Goal: Information Seeking & Learning: Learn about a topic

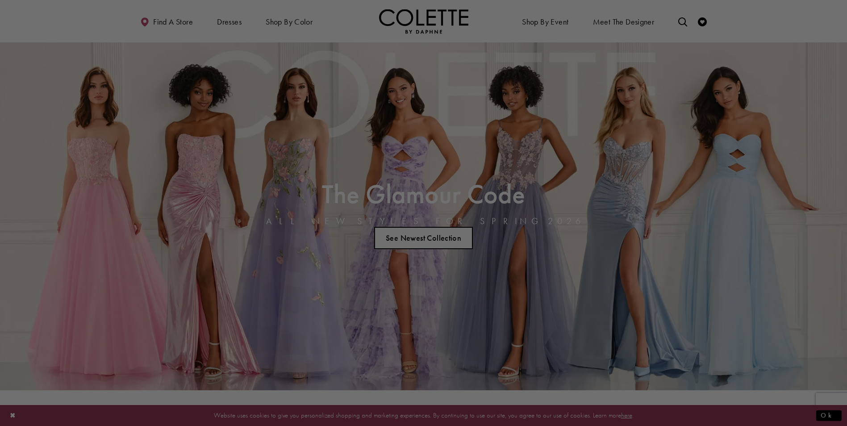
scroll to position [124, 0]
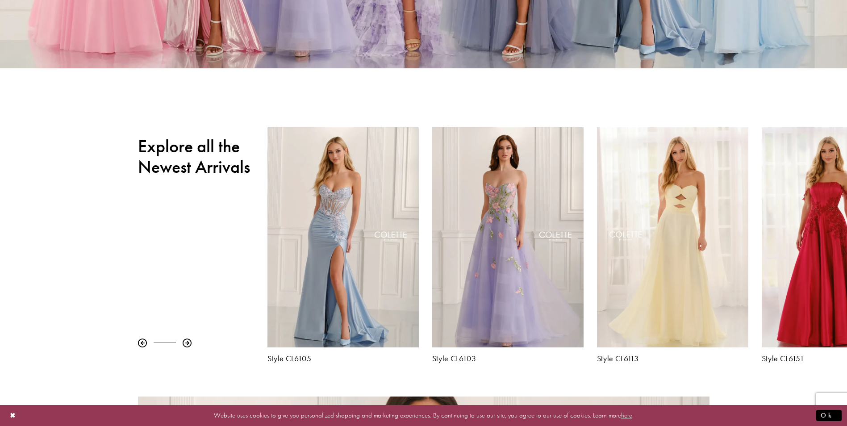
scroll to position [0, 0]
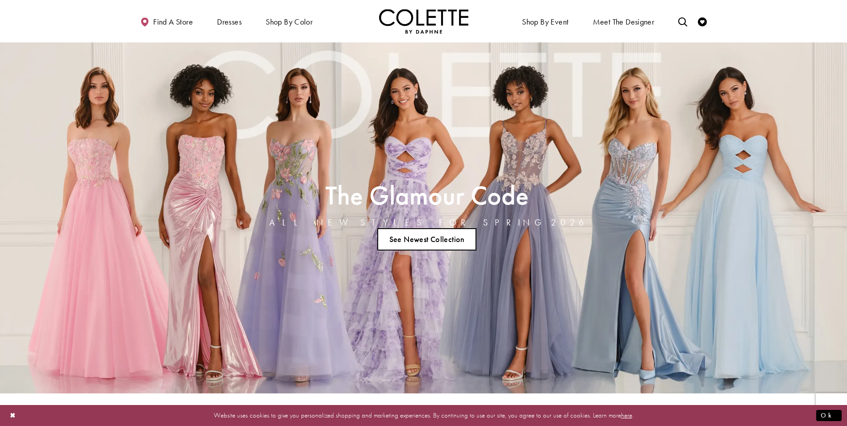
click at [431, 238] on link "See Newest Collection" at bounding box center [426, 239] width 99 height 22
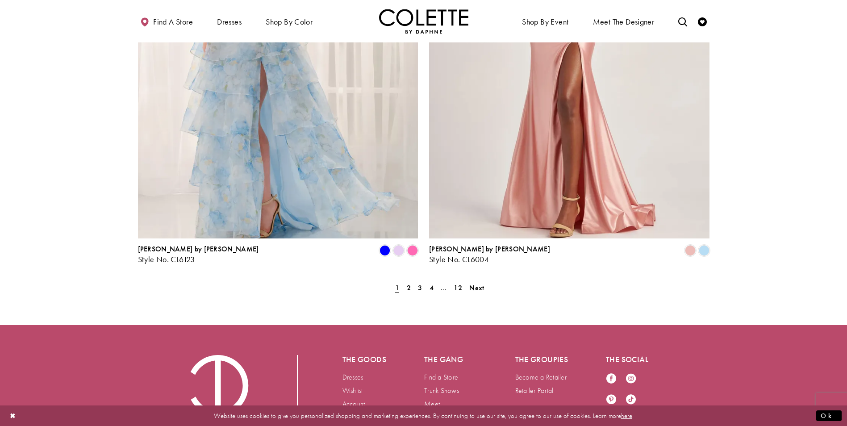
scroll to position [1798, 0]
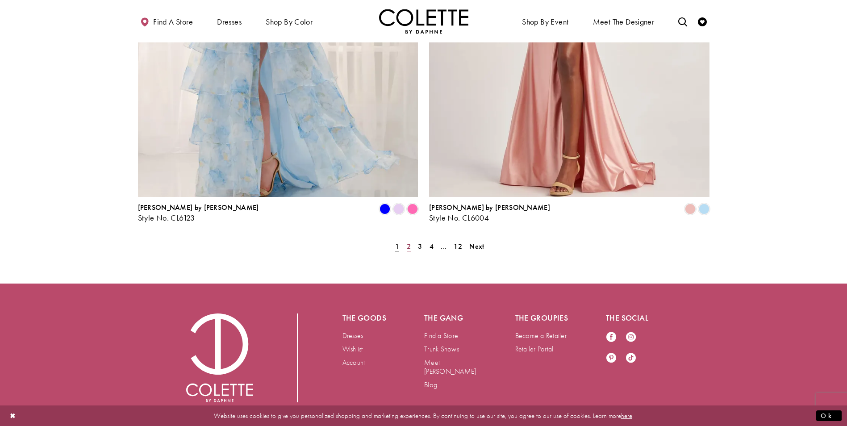
click at [409, 241] on span "2" at bounding box center [409, 245] width 4 height 9
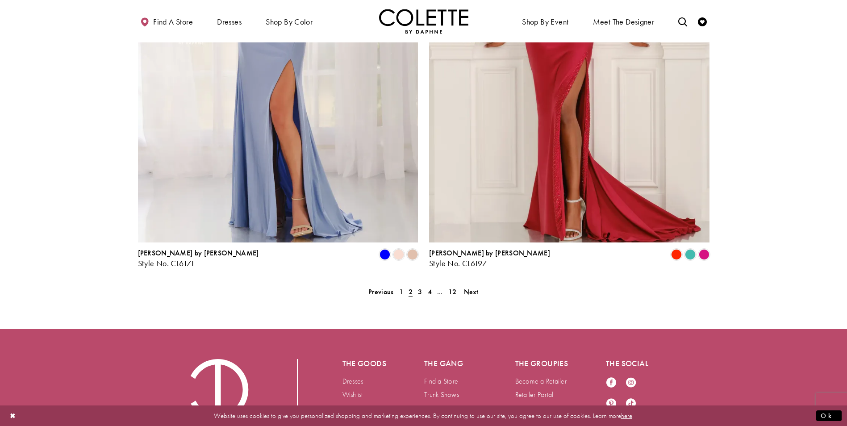
scroll to position [1755, 0]
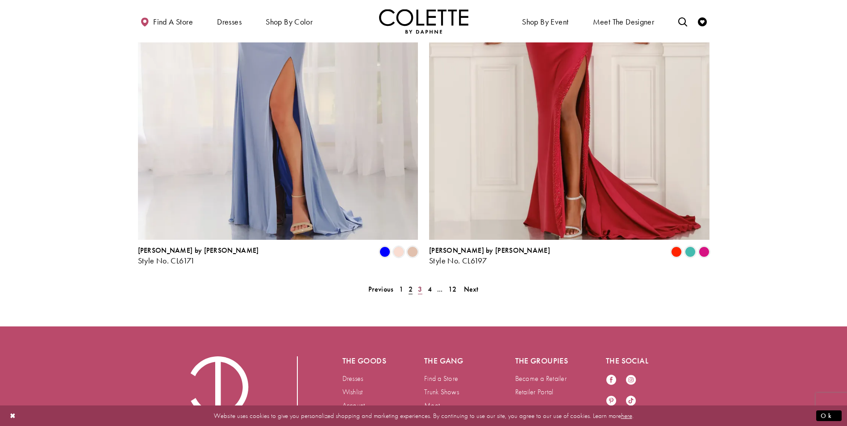
click at [420, 284] on span "3" at bounding box center [420, 288] width 4 height 9
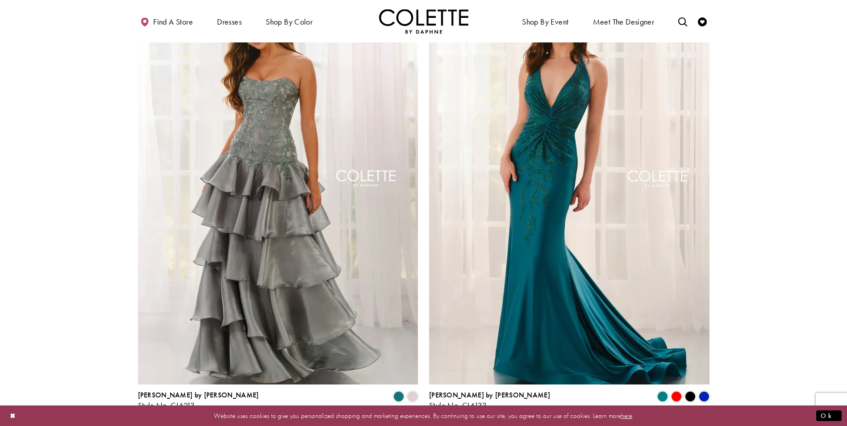
scroll to position [1798, 0]
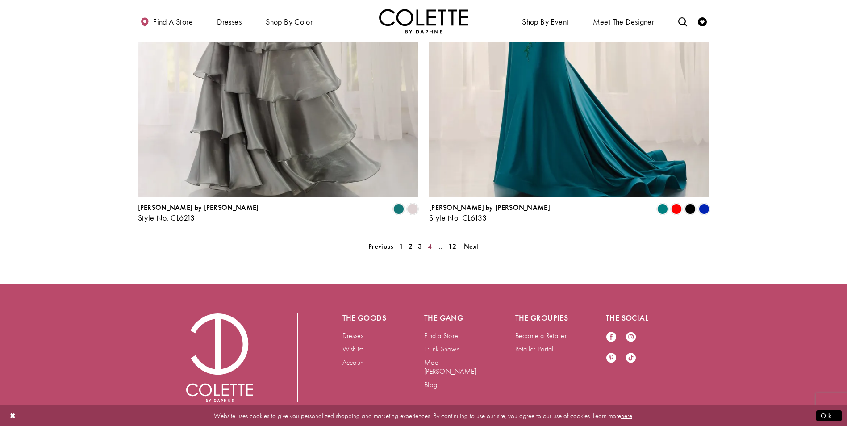
click at [430, 241] on span "4" at bounding box center [430, 245] width 4 height 9
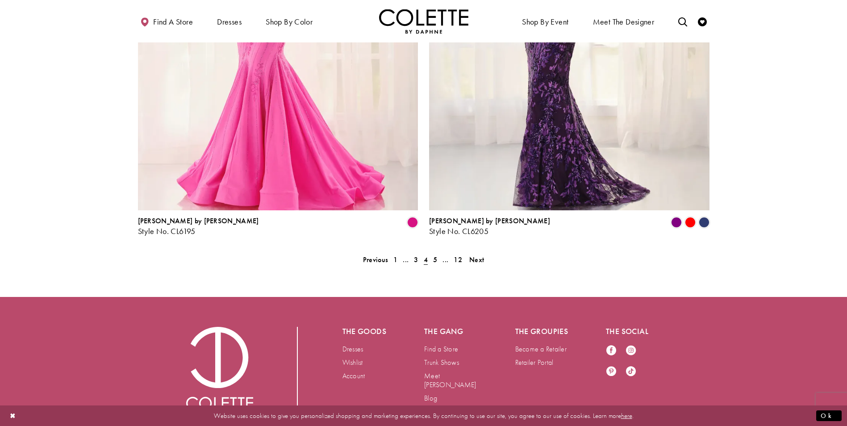
scroll to position [1790, 0]
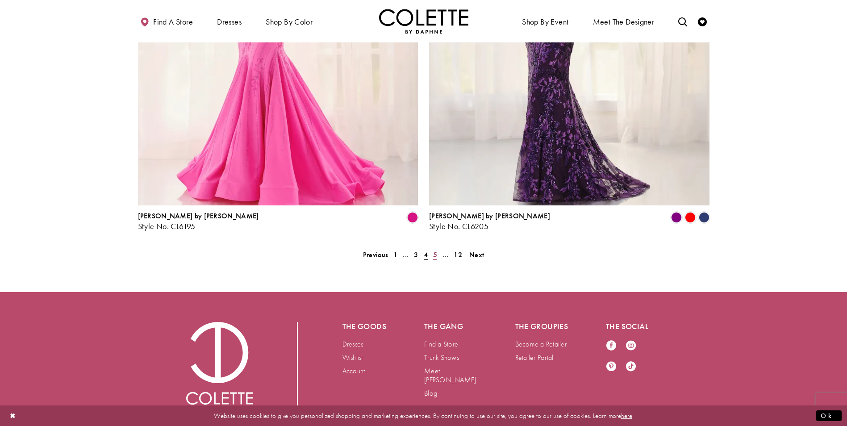
click at [432, 248] on link "5" at bounding box center [434, 254] width 9 height 13
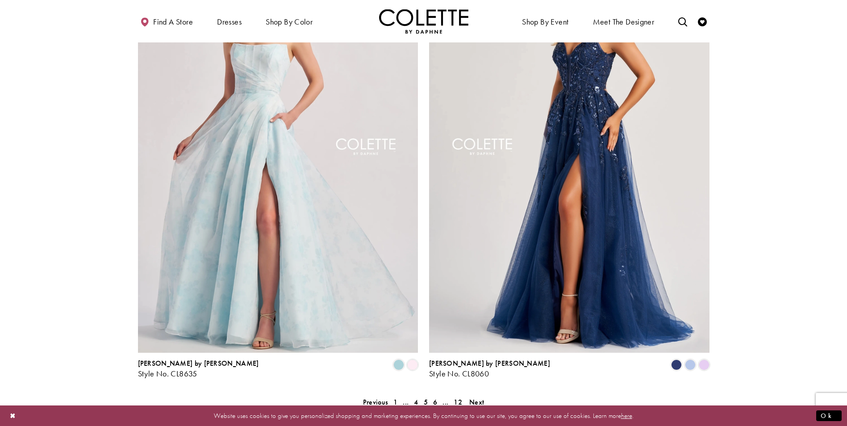
scroll to position [1740, 0]
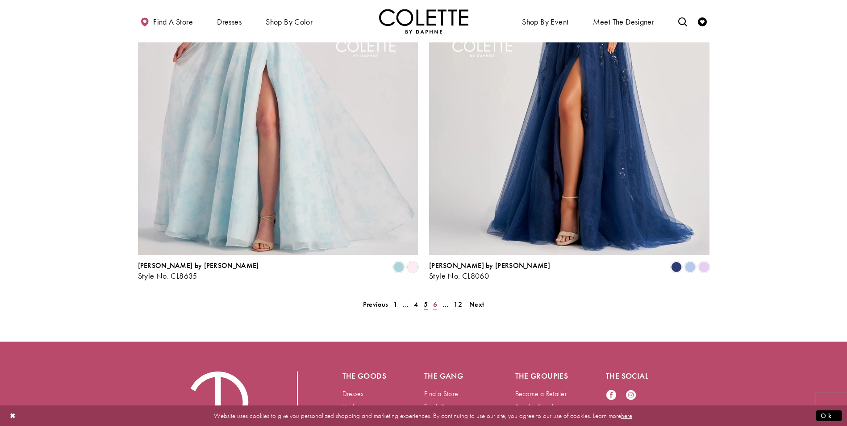
click at [434, 299] on span "6" at bounding box center [435, 303] width 4 height 9
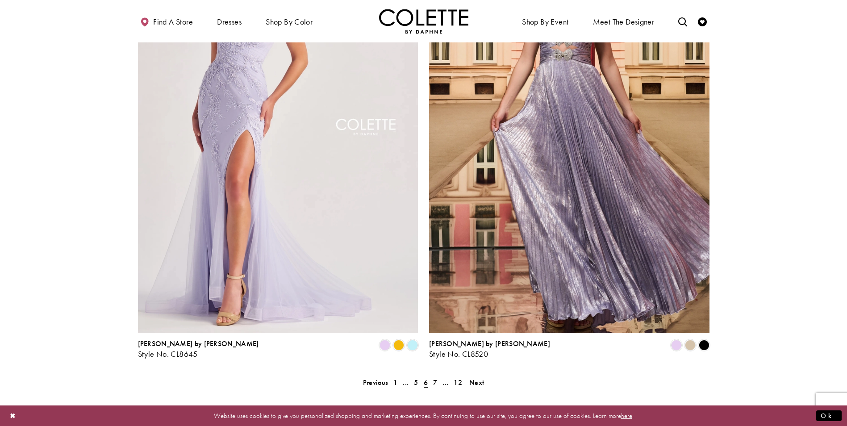
scroll to position [1798, 0]
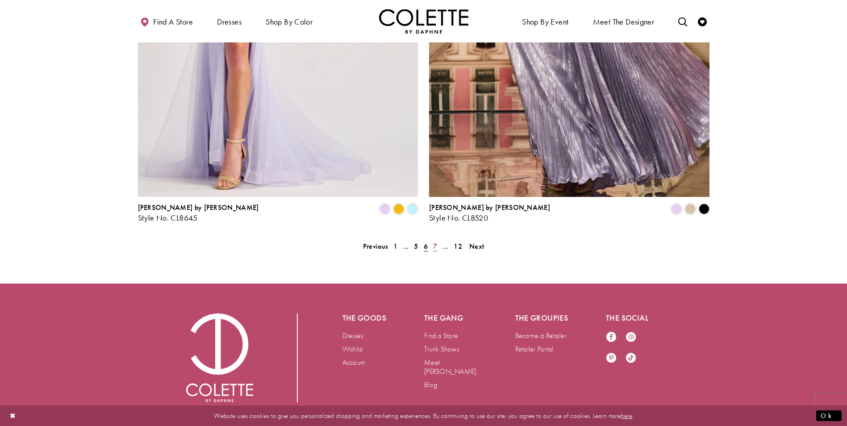
click at [436, 241] on span "7" at bounding box center [435, 245] width 4 height 9
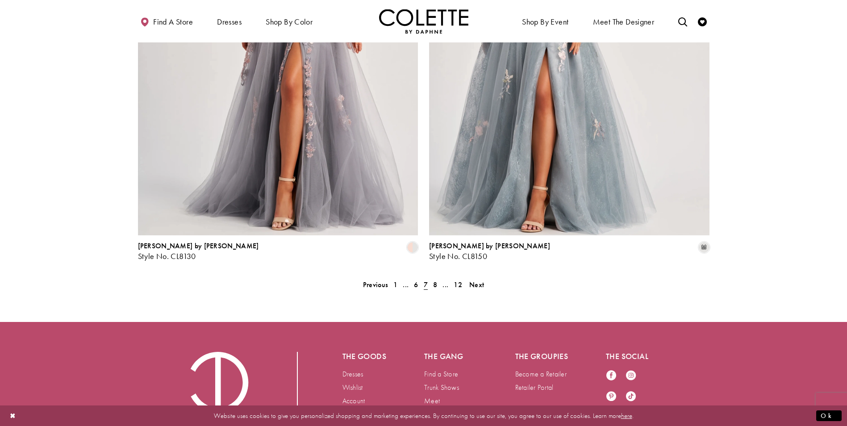
scroll to position [1798, 0]
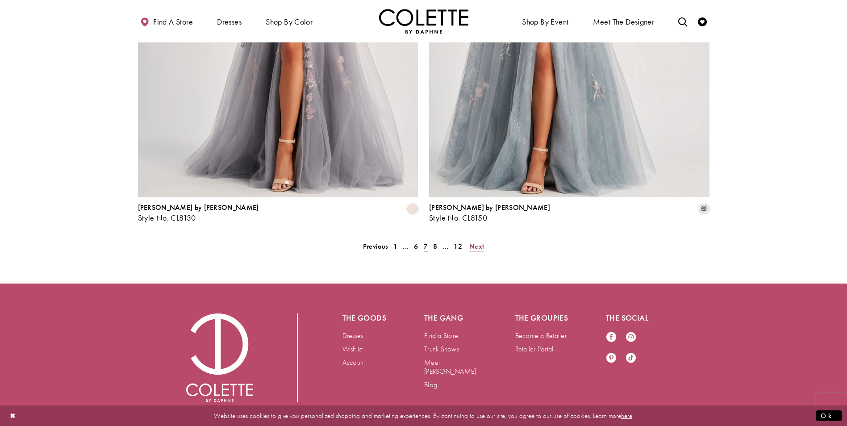
click at [474, 241] on span "Next" at bounding box center [476, 245] width 15 height 9
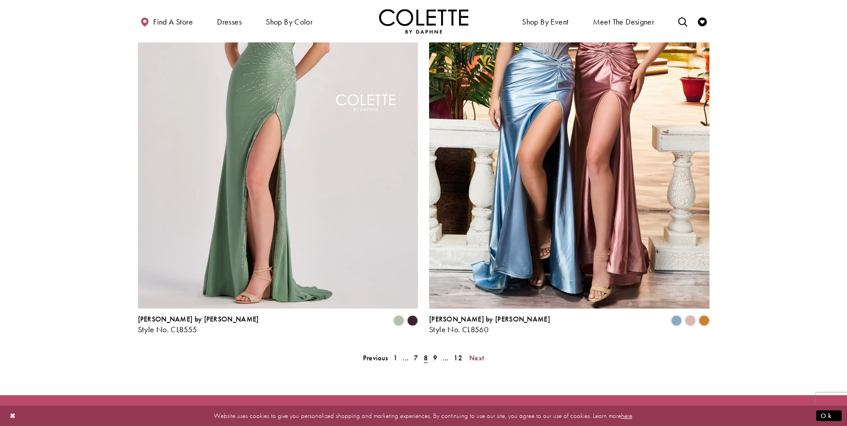
scroll to position [1665, 0]
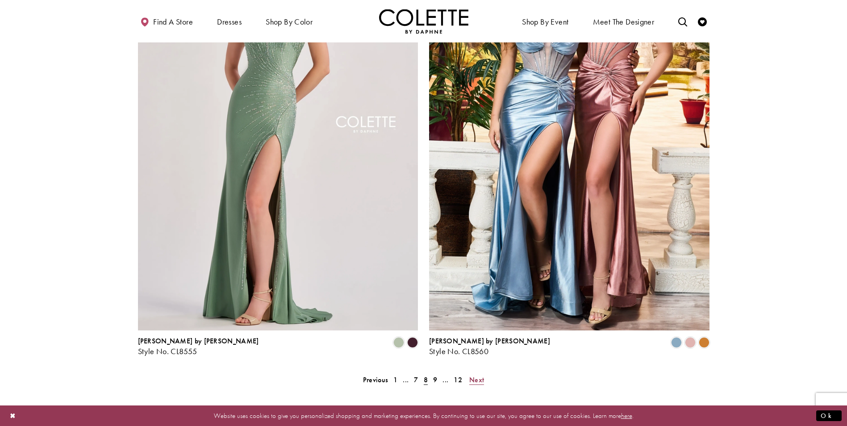
click at [478, 375] on span "Next" at bounding box center [476, 379] width 15 height 9
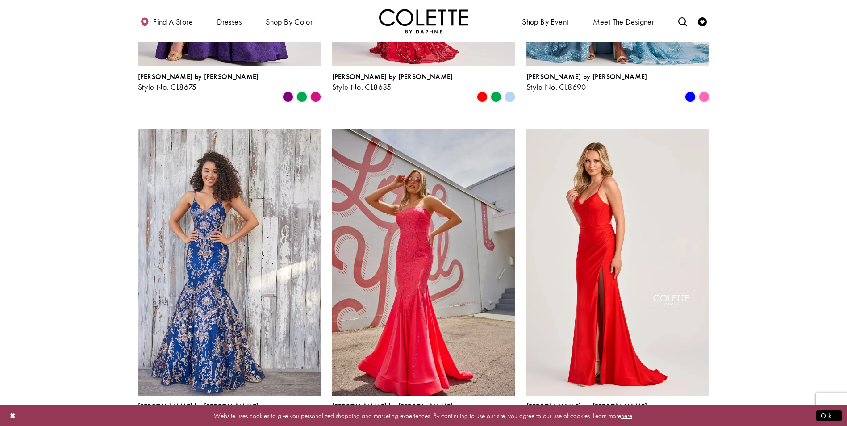
scroll to position [1116, 0]
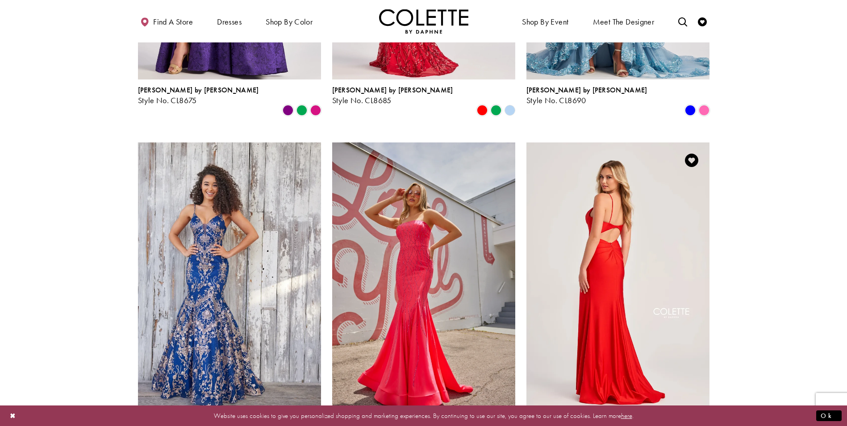
click at [616, 165] on img "Visit Colette by Daphne Style No. CL5111 Page" at bounding box center [617, 275] width 183 height 266
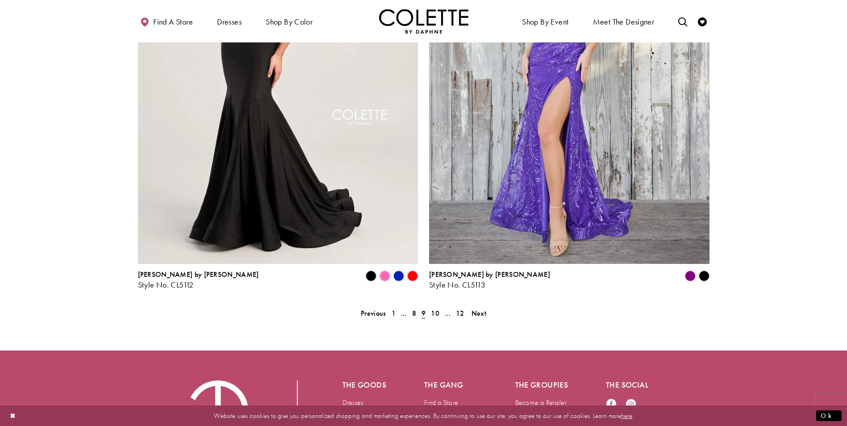
scroll to position [1756, 0]
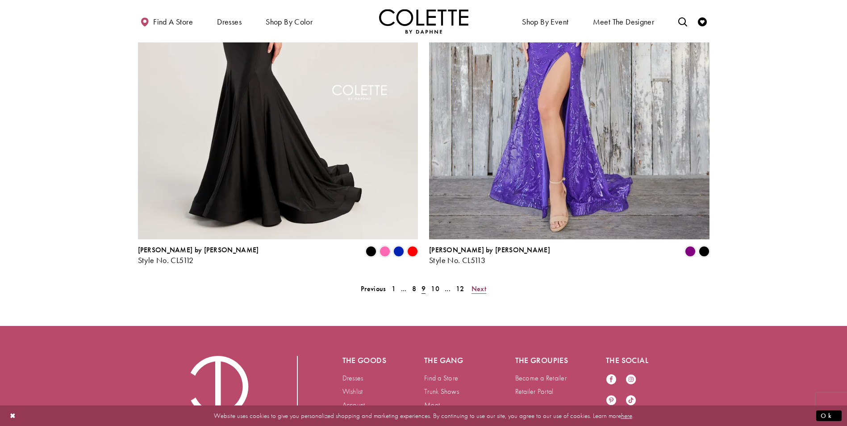
click at [474, 284] on span "Next" at bounding box center [478, 288] width 15 height 9
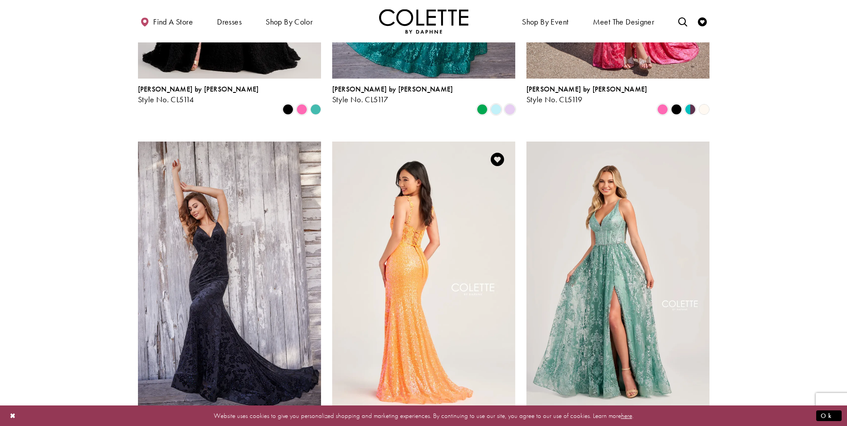
scroll to position [527, 0]
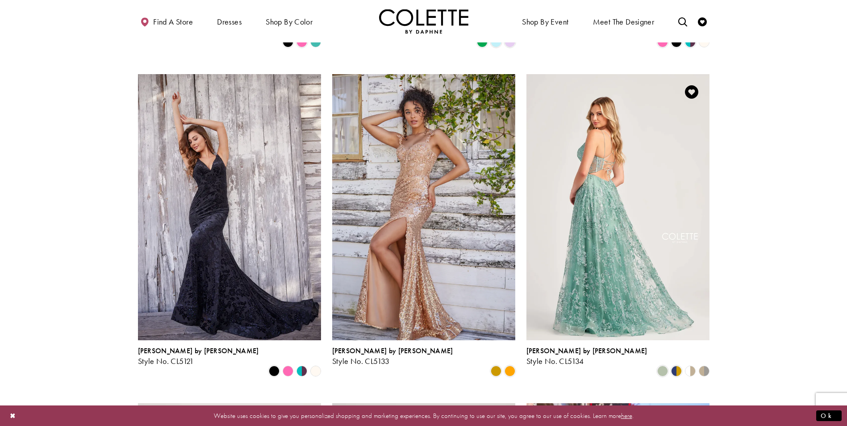
click at [608, 238] on img "Visit Colette by Daphne Style No. CL5134 Page" at bounding box center [617, 207] width 183 height 266
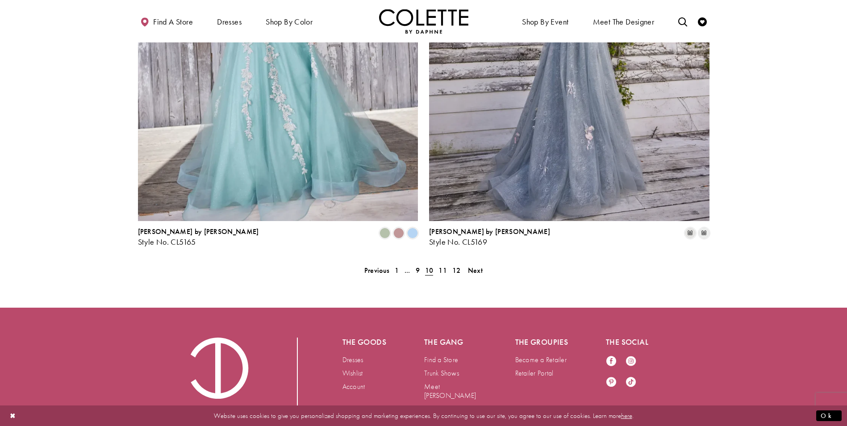
scroll to position [1776, 0]
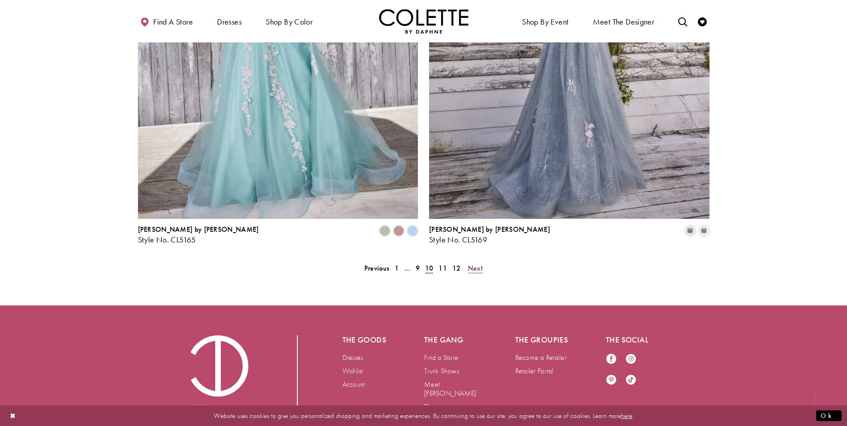
click at [471, 263] on span "Next" at bounding box center [475, 267] width 15 height 9
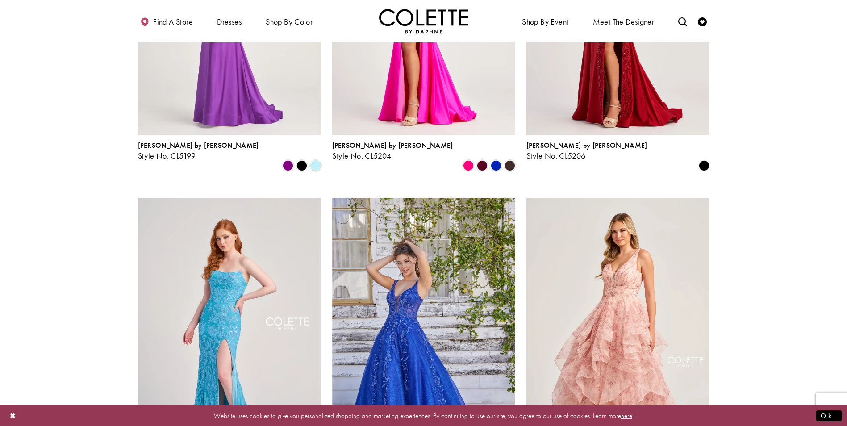
scroll to position [464, 0]
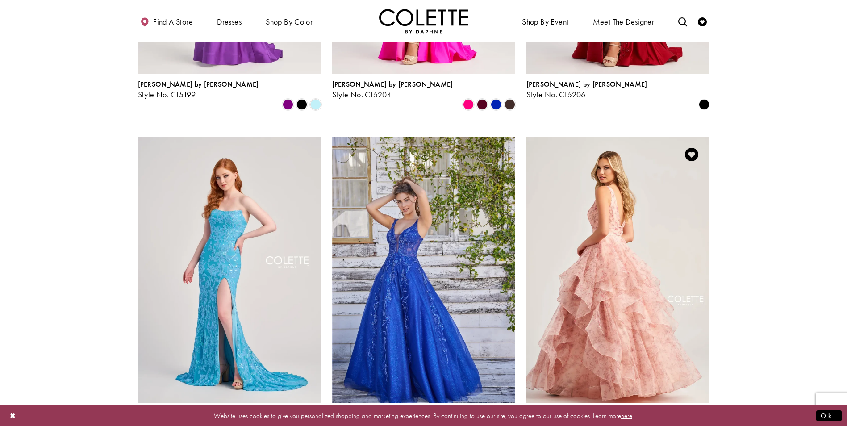
click at [636, 201] on img "Visit Colette by Daphne Style No. CL5273 Page" at bounding box center [617, 270] width 183 height 266
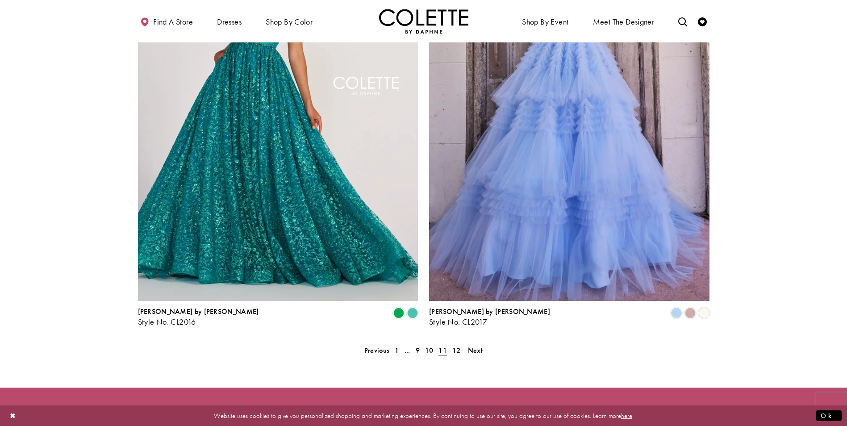
scroll to position [1798, 0]
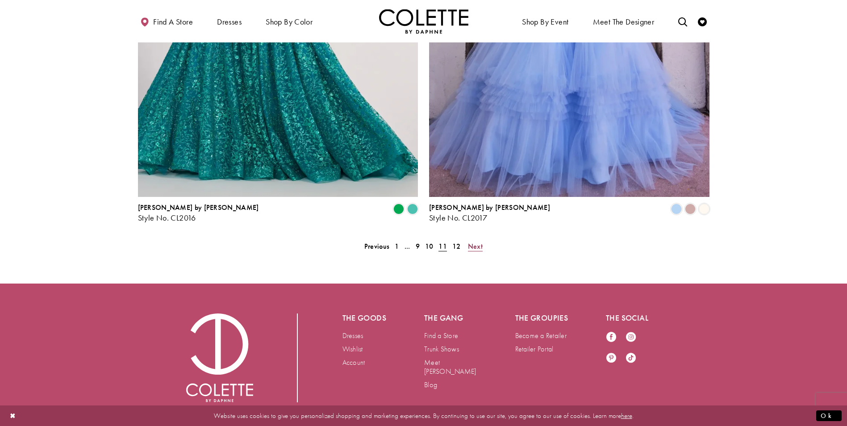
click at [478, 241] on span "Next" at bounding box center [475, 245] width 15 height 9
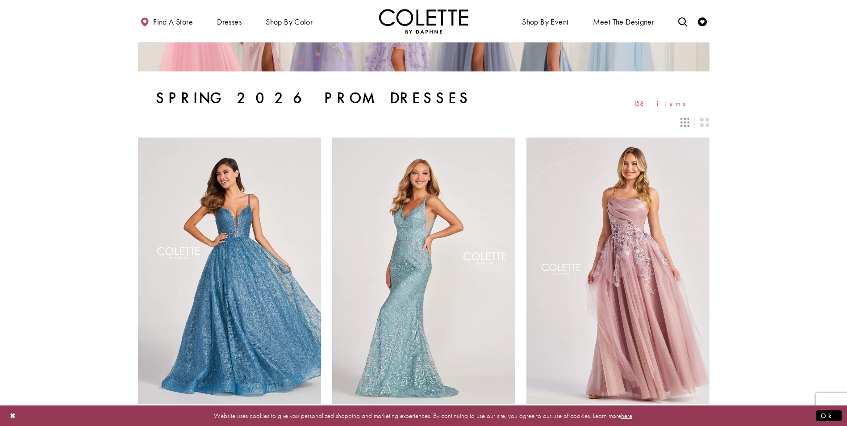
scroll to position [130, 0]
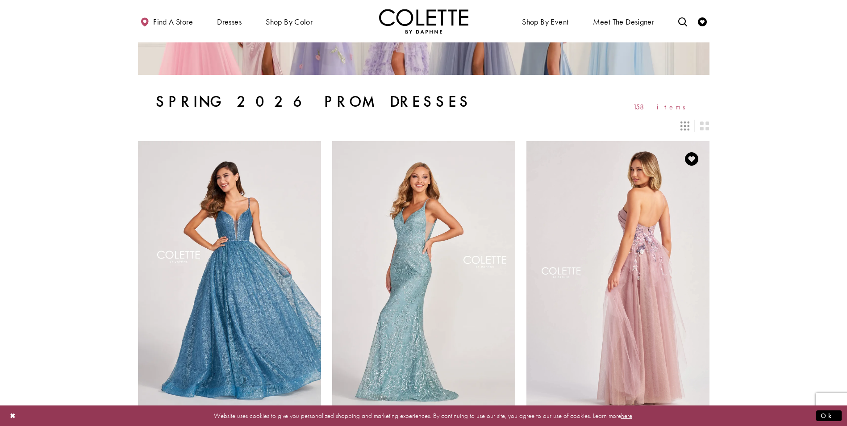
click at [640, 254] on img "Visit Colette by Daphne Style No. CL8400 Page" at bounding box center [617, 274] width 183 height 266
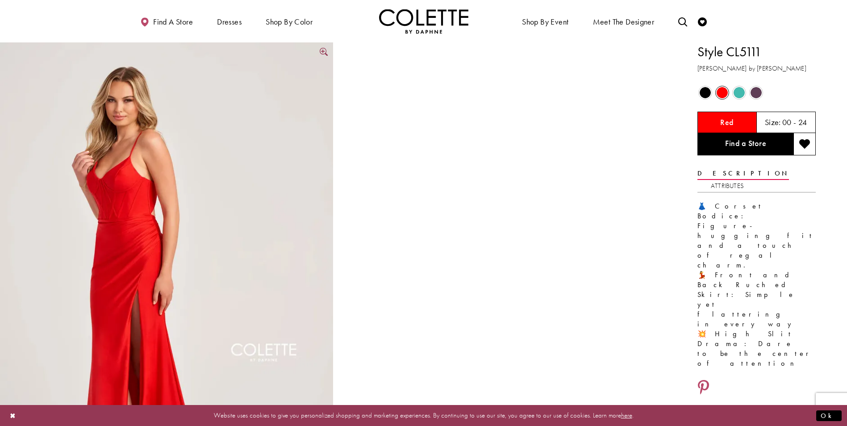
click at [100, 156] on img "Full size Style CL5111 Colette by Daphne #0 default Red frontface vertical pict…" at bounding box center [166, 291] width 333 height 499
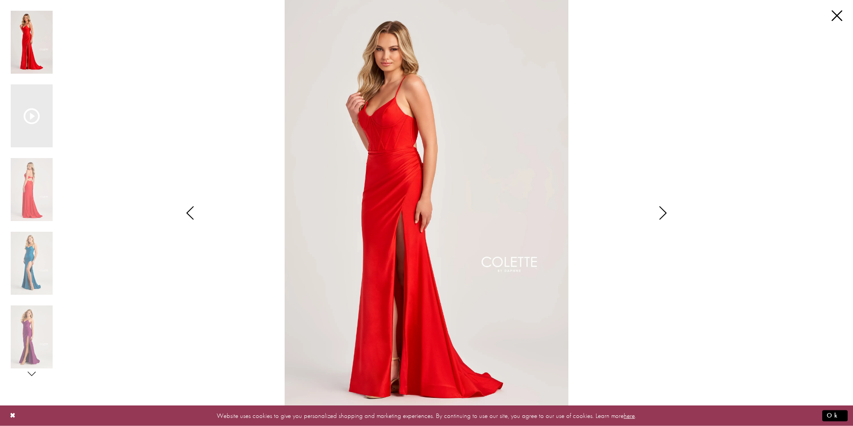
click at [386, 79] on img "Scroll List" at bounding box center [426, 213] width 451 height 426
click at [428, 173] on img "Scroll List" at bounding box center [426, 213] width 451 height 426
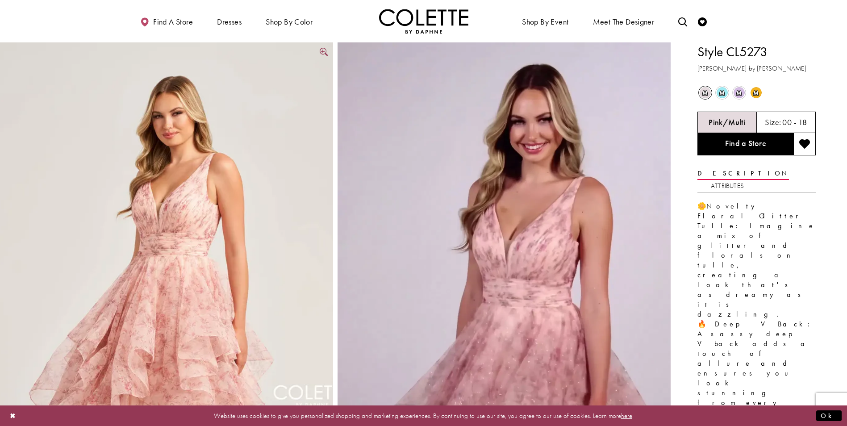
click at [320, 46] on img "Full size Style CL5273 Colette by Daphne #0 default Pink/Multi frontface vertic…" at bounding box center [166, 338] width 333 height 592
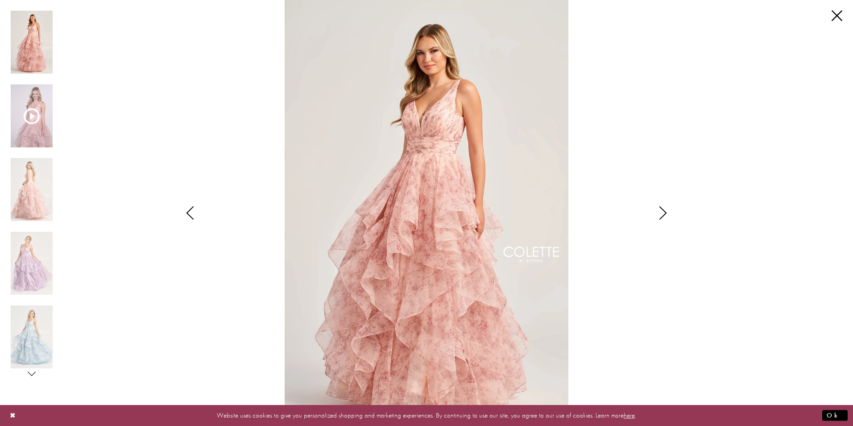
click at [430, 87] on img "Scroll List" at bounding box center [426, 213] width 451 height 426
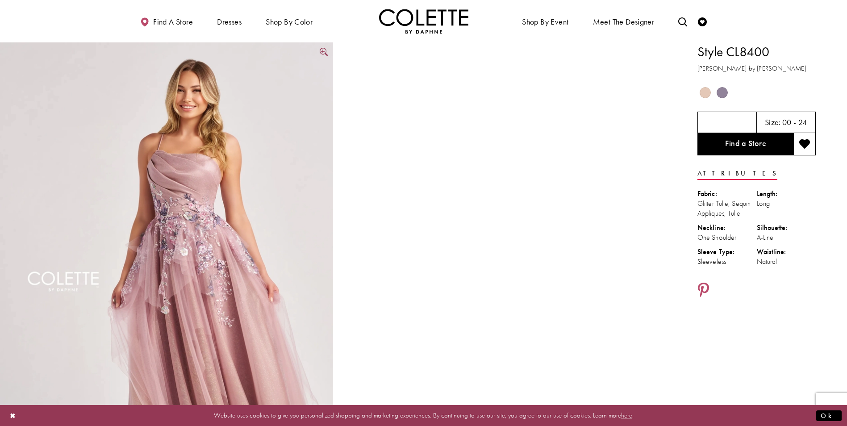
click at [170, 199] on img "Full size Style CL8400 Colette by Daphne #0 default Dusty Lilac/Multi frontface…" at bounding box center [166, 291] width 333 height 499
